Goal: Transaction & Acquisition: Book appointment/travel/reservation

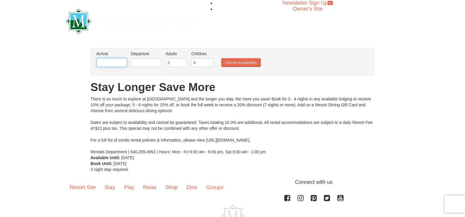
click at [122, 62] on input "text" at bounding box center [112, 62] width 31 height 9
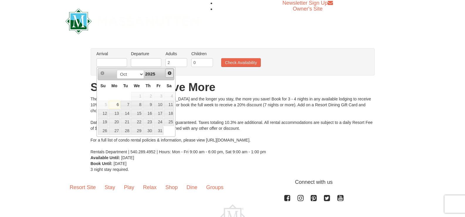
click at [169, 74] on span "Next" at bounding box center [169, 73] width 5 height 5
click at [103, 73] on span "Prev" at bounding box center [102, 73] width 5 height 5
click at [161, 130] on link "28" at bounding box center [159, 131] width 10 height 8
type input "[DATE]"
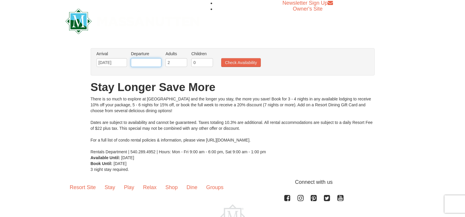
click at [153, 60] on input "text" at bounding box center [146, 62] width 31 height 9
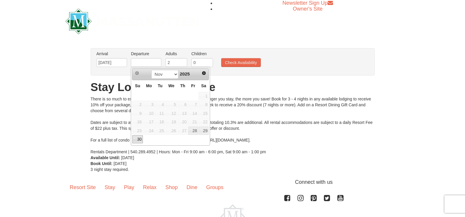
click at [141, 139] on link "30" at bounding box center [137, 139] width 10 height 8
type input "[DATE]"
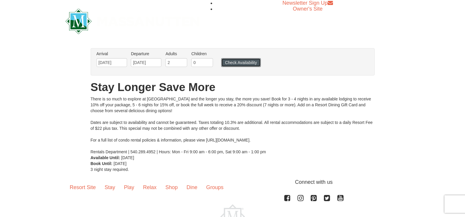
click at [231, 63] on button "Check Availability" at bounding box center [241, 62] width 40 height 9
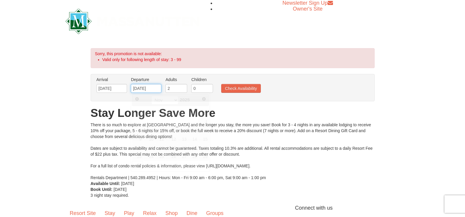
click at [146, 88] on input "[DATE]" at bounding box center [146, 88] width 31 height 9
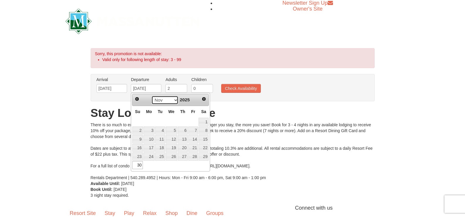
click at [175, 100] on select "Oct Nov Dec" at bounding box center [165, 100] width 27 height 9
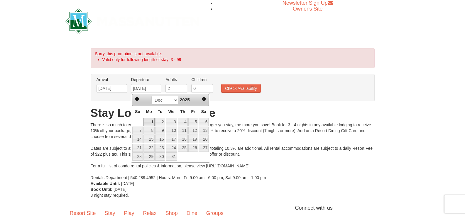
click at [150, 119] on link "1" at bounding box center [149, 122] width 11 height 8
type input "[DATE]"
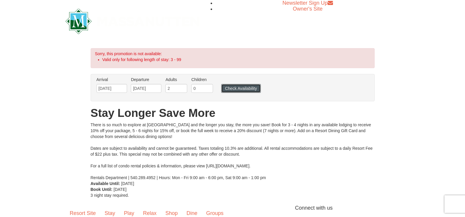
click at [228, 88] on button "Check Availability" at bounding box center [241, 88] width 40 height 9
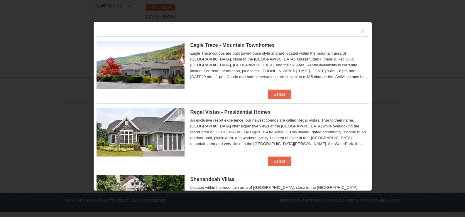
scroll to position [31, 0]
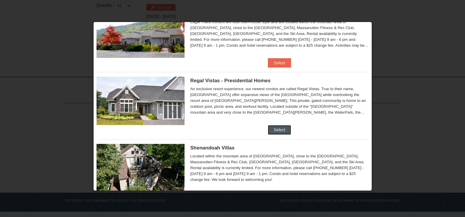
click at [278, 131] on button "Select" at bounding box center [279, 129] width 23 height 9
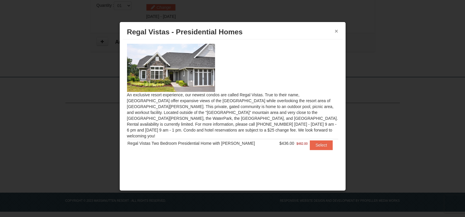
click at [338, 33] on button "×" at bounding box center [337, 31] width 4 height 6
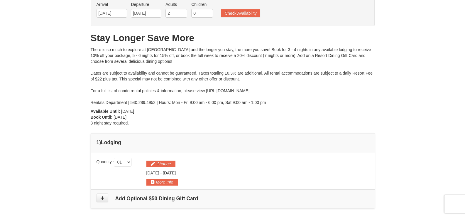
scroll to position [0, 0]
